Goal: Information Seeking & Learning: Learn about a topic

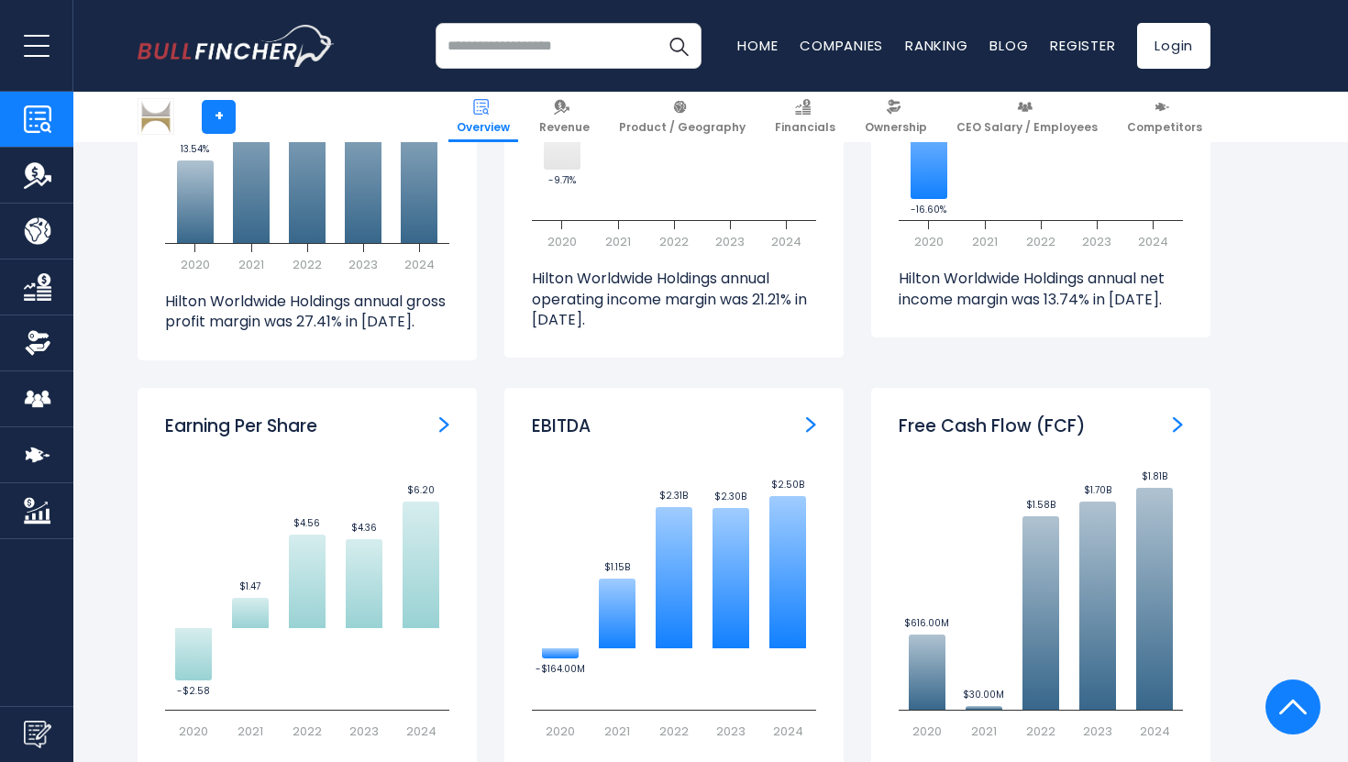
scroll to position [4798, 0]
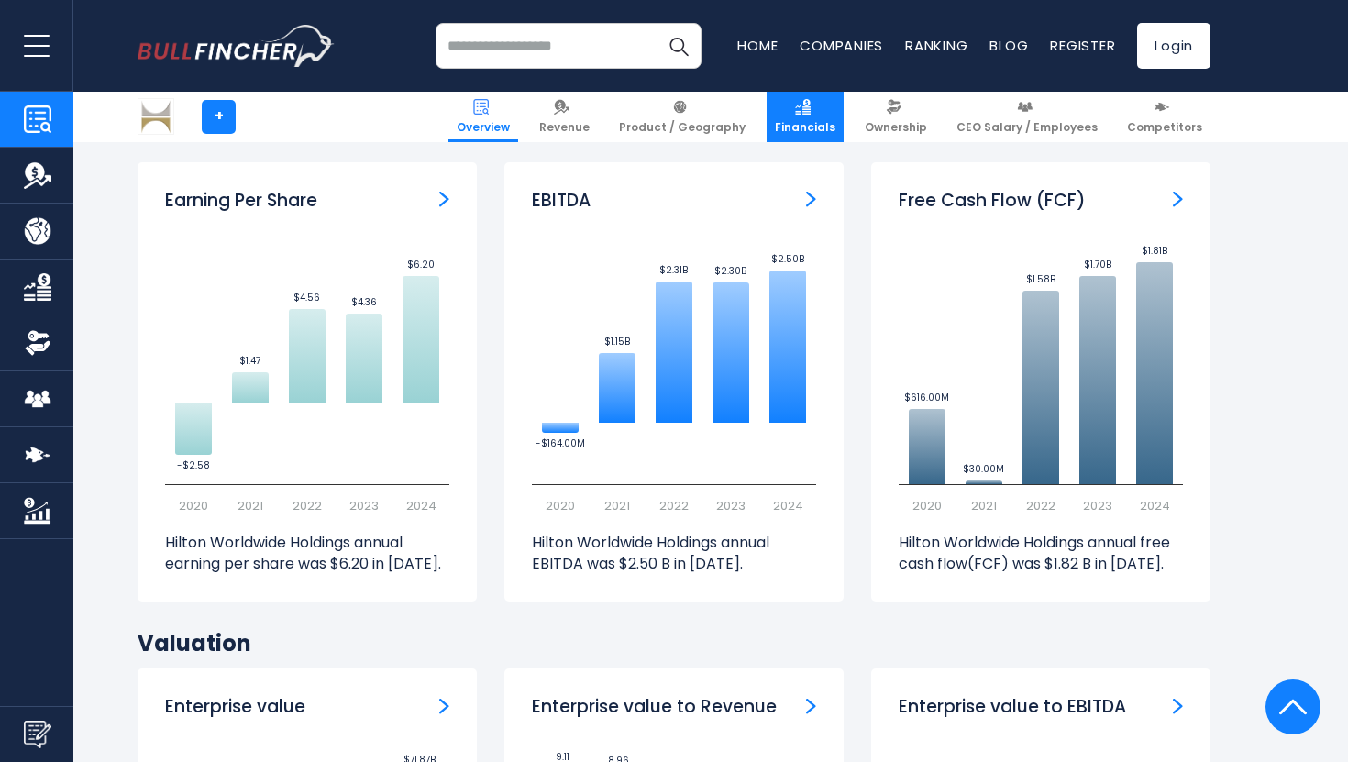
click at [819, 116] on link "Financials" at bounding box center [805, 117] width 77 height 50
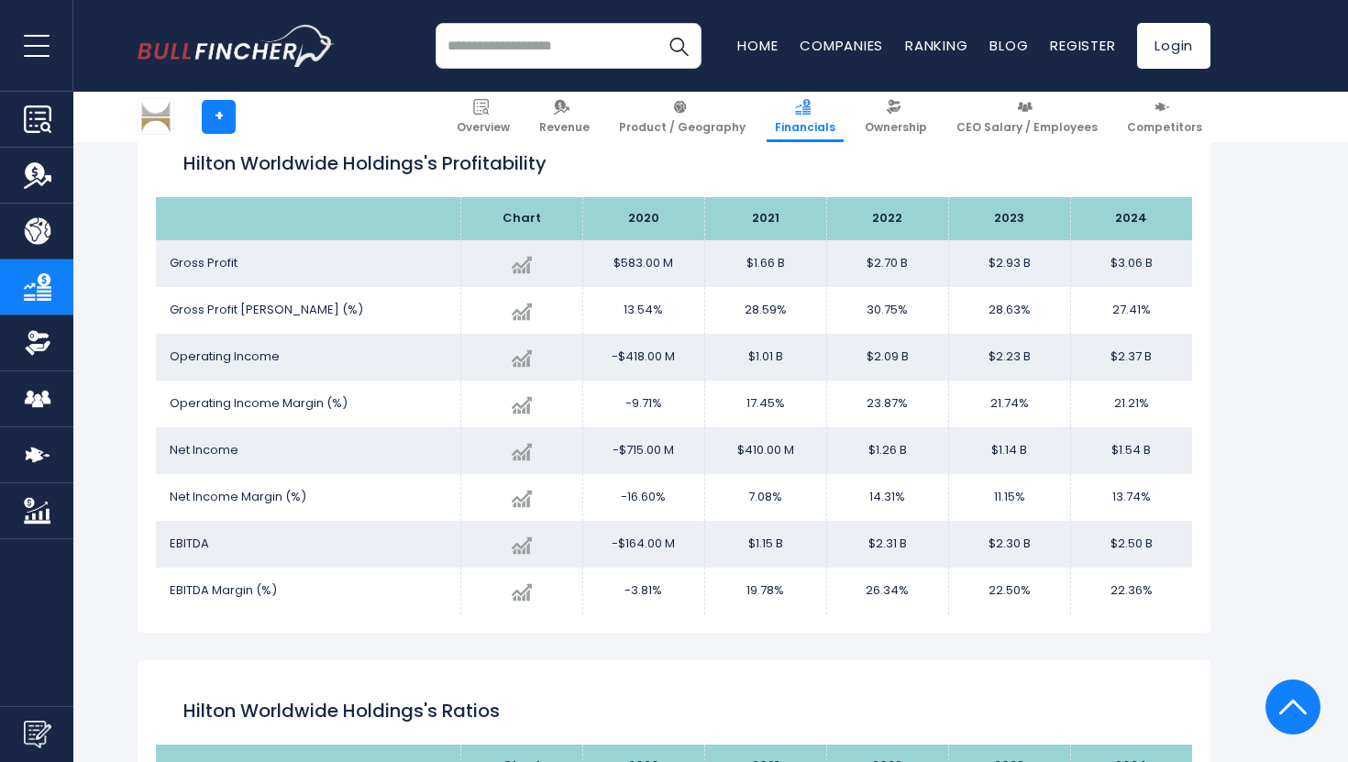
scroll to position [2583, 0]
